Goal: Transaction & Acquisition: Download file/media

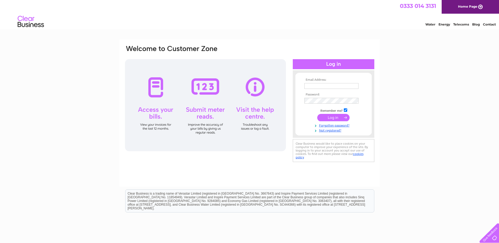
click at [332, 85] on input "text" at bounding box center [332, 86] width 54 height 6
type input "rcabourn@rightchoicehousing.org"
click at [317, 115] on input "submit" at bounding box center [333, 118] width 32 height 7
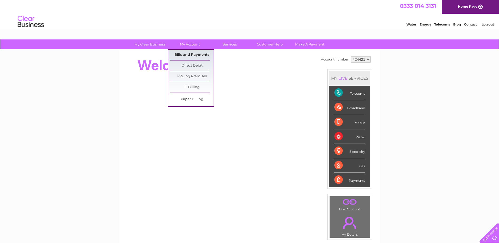
click at [190, 54] on link "Bills and Payments" at bounding box center [191, 55] width 43 height 11
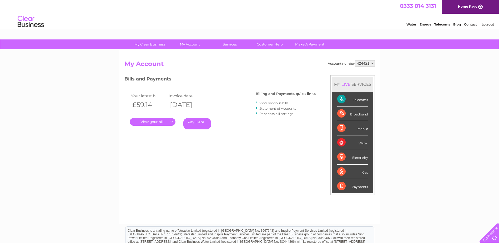
click at [158, 123] on link "." at bounding box center [153, 122] width 46 height 8
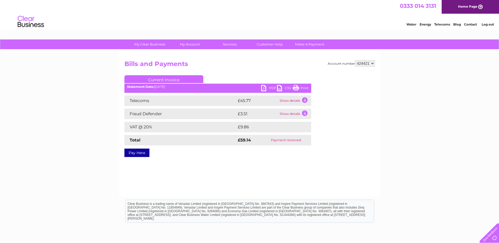
click at [268, 87] on link "PDF" at bounding box center [269, 89] width 16 height 8
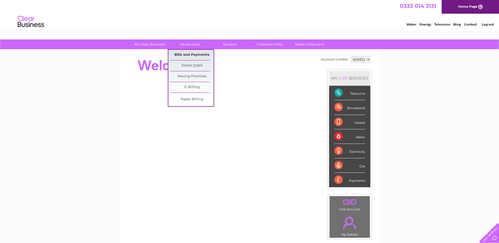
click at [190, 55] on link "Bills and Payments" at bounding box center [191, 55] width 43 height 11
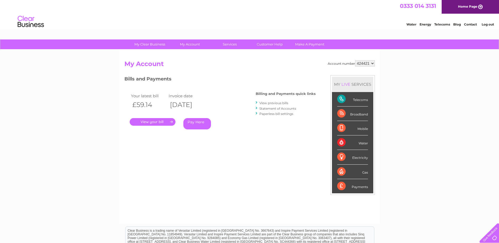
click at [265, 104] on link "View previous bills" at bounding box center [274, 103] width 29 height 4
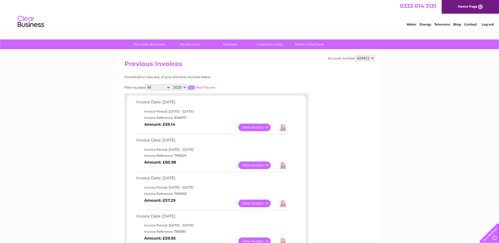
click at [281, 165] on link "Download" at bounding box center [283, 166] width 7 height 8
